Goal: Find contact information: Find contact information

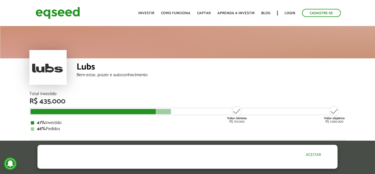
drag, startPoint x: 309, startPoint y: 157, endPoint x: 302, endPoint y: 147, distance: 12.3
click at [308, 156] on button "Aceitar" at bounding box center [314, 154] width 48 height 9
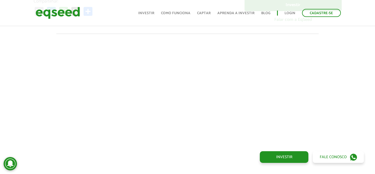
scroll to position [167, 0]
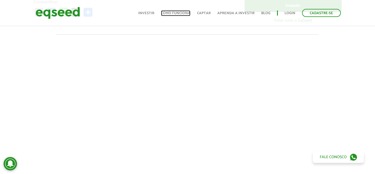
click at [175, 13] on link "Como funciona" at bounding box center [175, 13] width 29 height 4
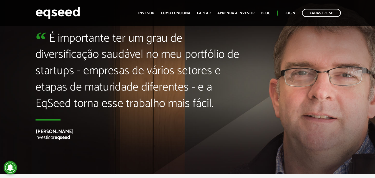
scroll to position [1251, 0]
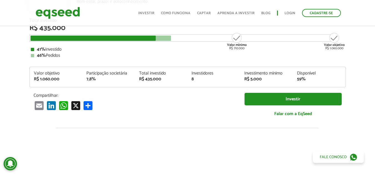
scroll to position [83, 0]
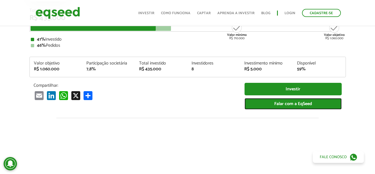
click at [290, 102] on link "Falar com a EqSeed" at bounding box center [293, 103] width 97 height 11
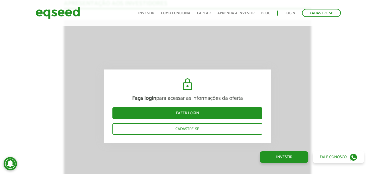
scroll to position [556, 0]
